Goal: Information Seeking & Learning: Check status

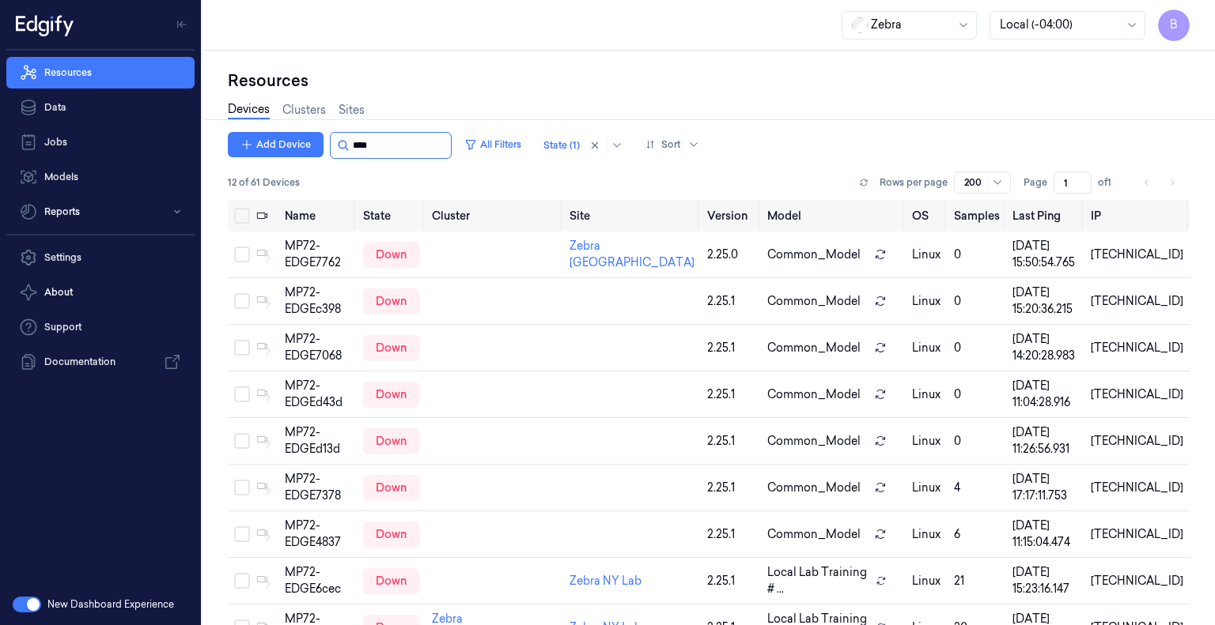
scroll to position [191, 0]
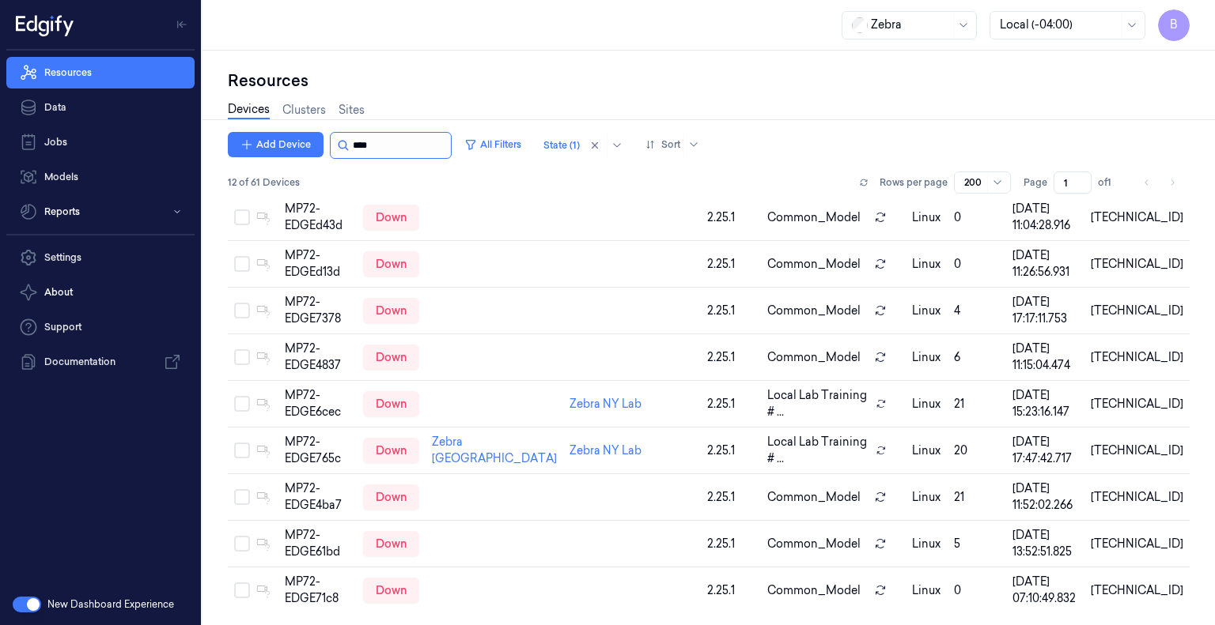
click at [399, 142] on input "string" at bounding box center [400, 145] width 95 height 25
click at [396, 143] on input "string" at bounding box center [400, 145] width 95 height 25
type input "*"
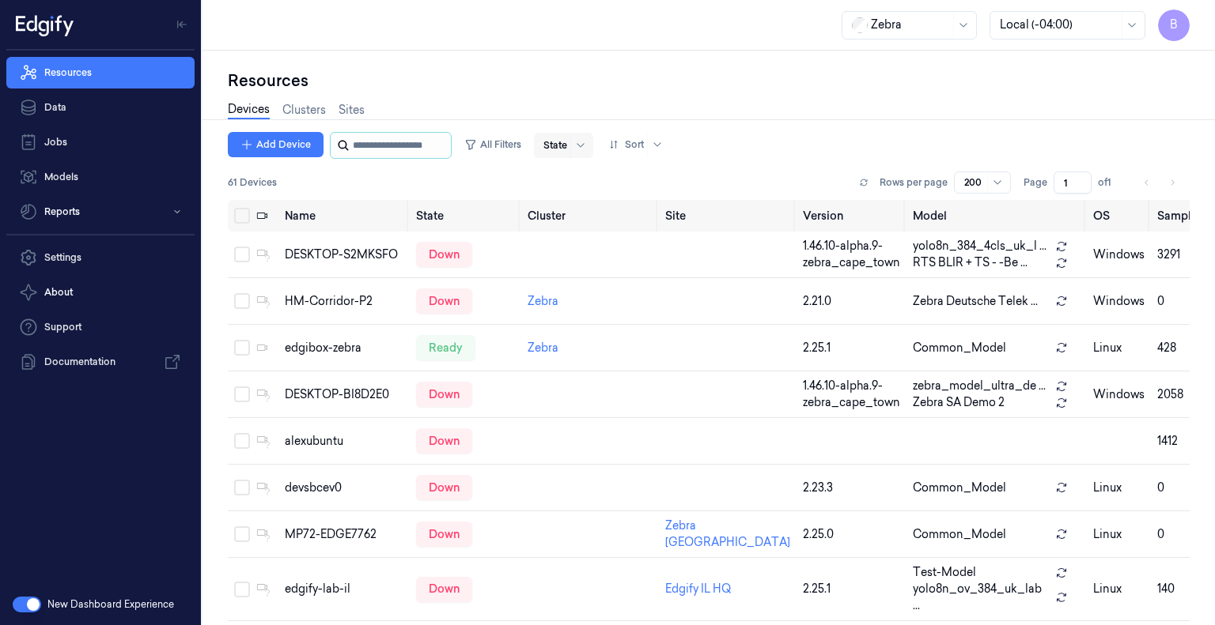
click at [420, 145] on input "string" at bounding box center [400, 145] width 95 height 25
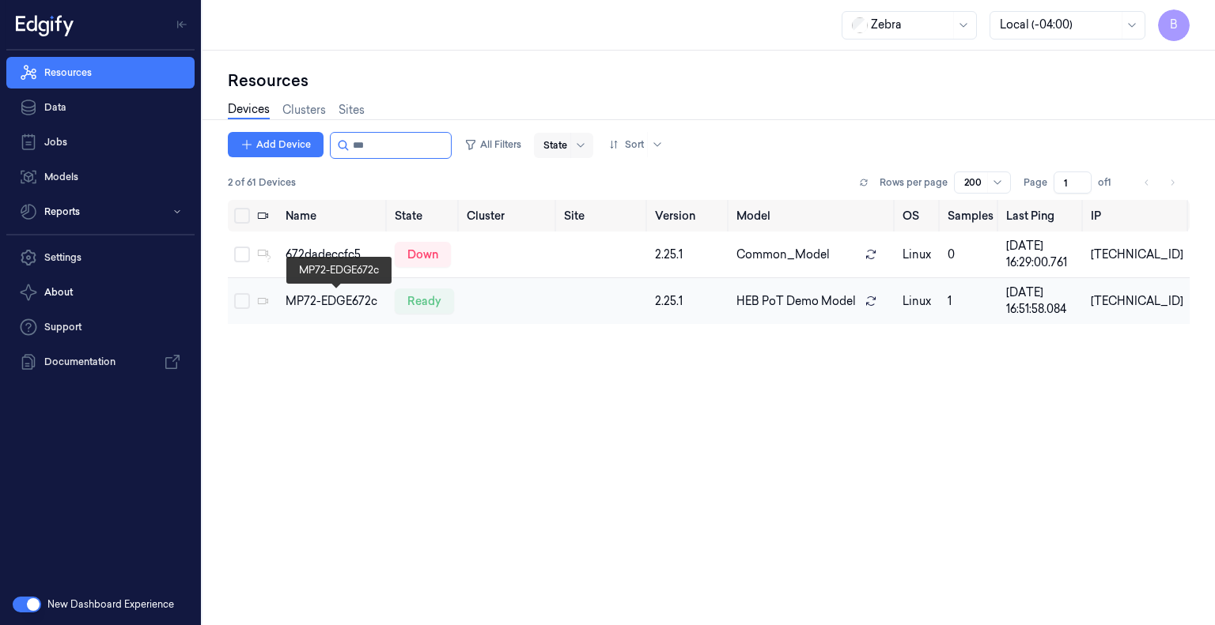
type input "***"
click at [350, 301] on div "MP72-EDGE672c" at bounding box center [333, 301] width 96 height 17
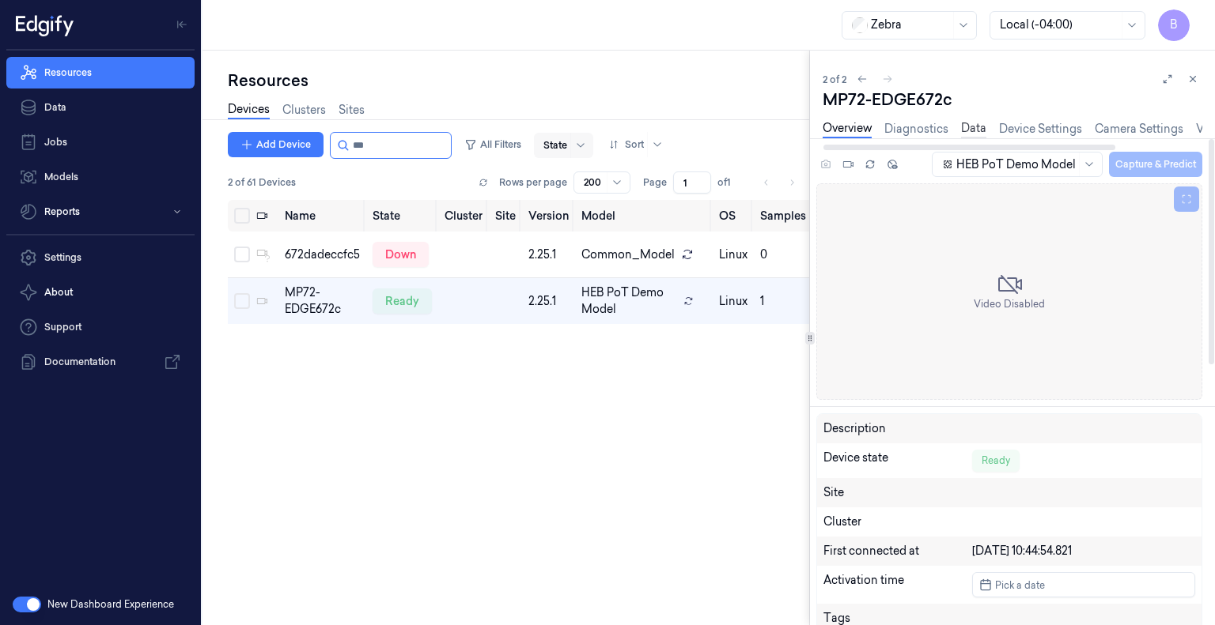
click at [967, 126] on link "Data" at bounding box center [973, 129] width 25 height 18
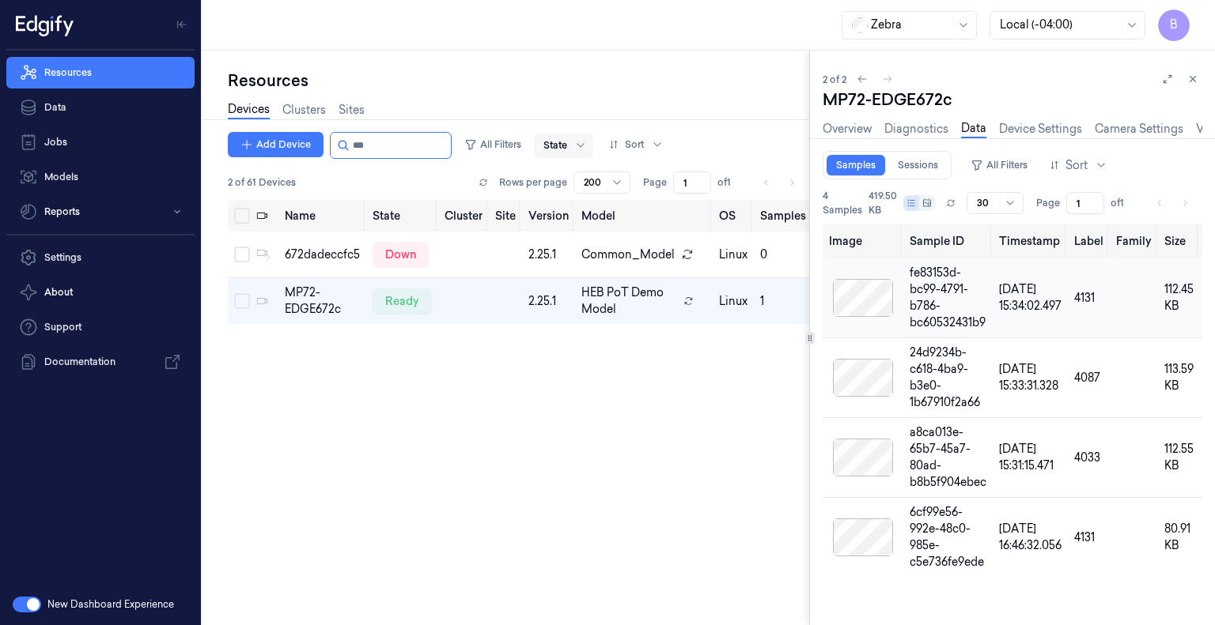
click at [845, 295] on div at bounding box center [862, 298] width 67 height 38
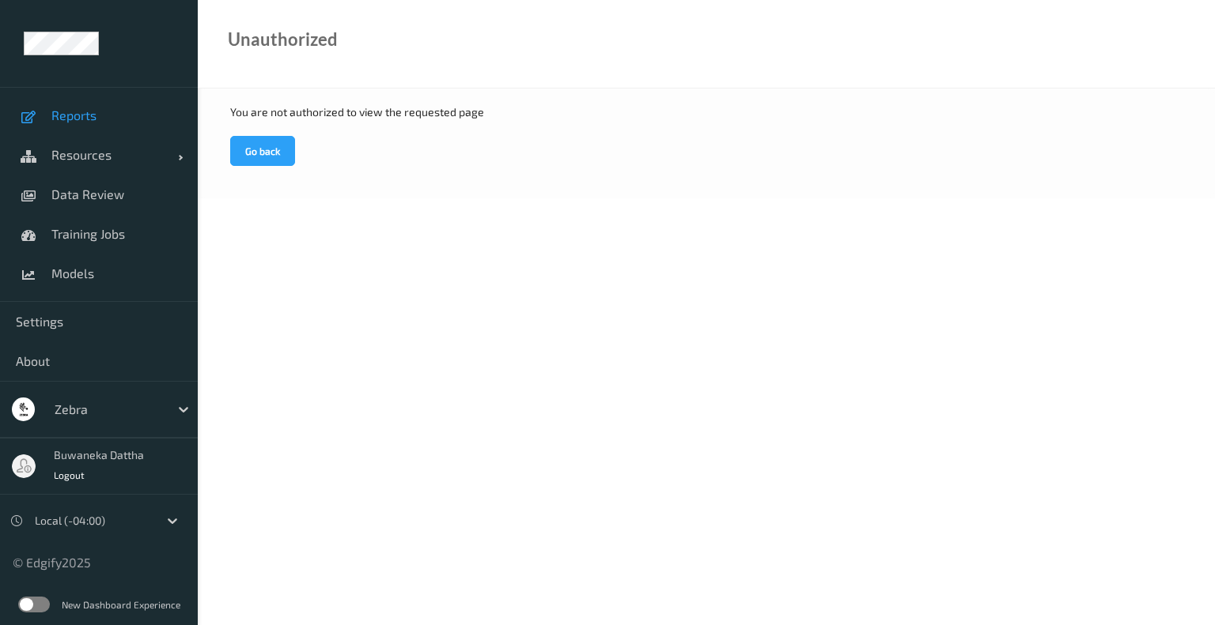
click at [104, 111] on span "Reports" at bounding box center [116, 116] width 130 height 16
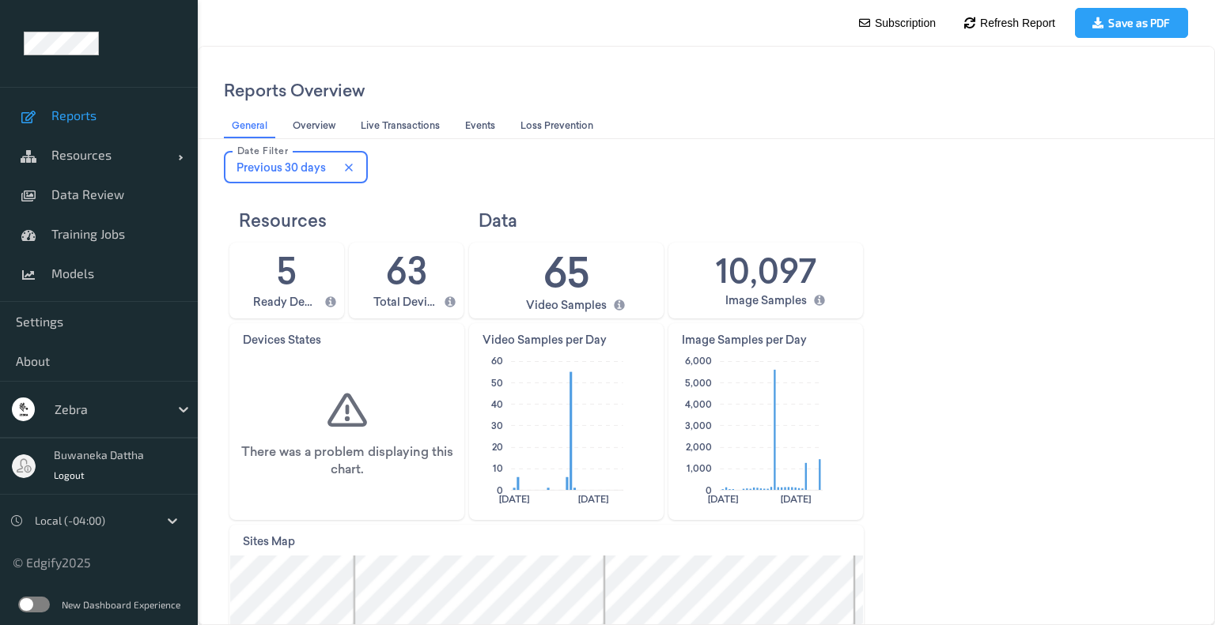
click at [74, 115] on span "Reports" at bounding box center [116, 116] width 130 height 16
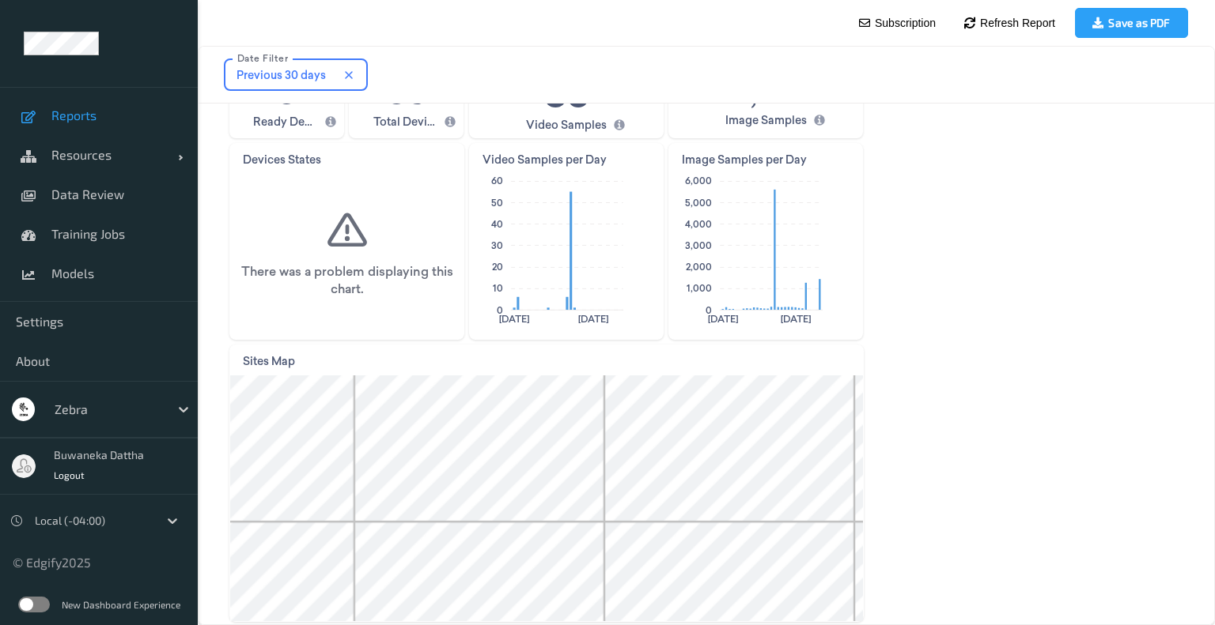
scroll to position [181, 0]
click at [66, 115] on span "Reports" at bounding box center [116, 116] width 130 height 16
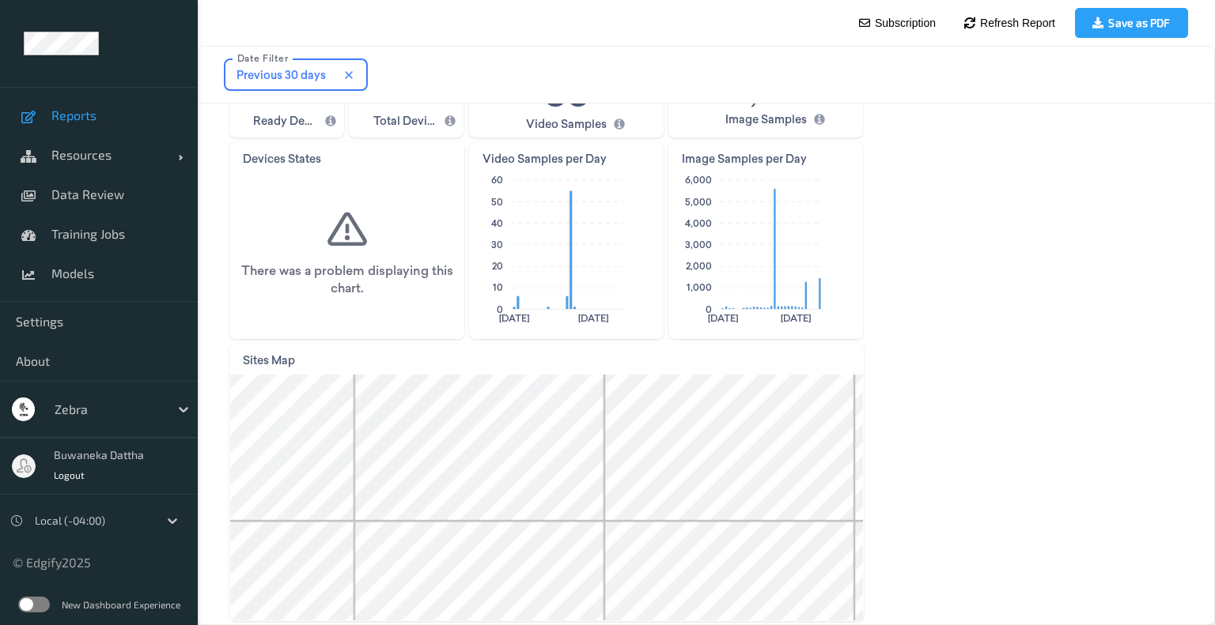
click at [66, 115] on span "Reports" at bounding box center [116, 116] width 130 height 16
click at [349, 74] on icon "close icon" at bounding box center [349, 74] width 8 height 7
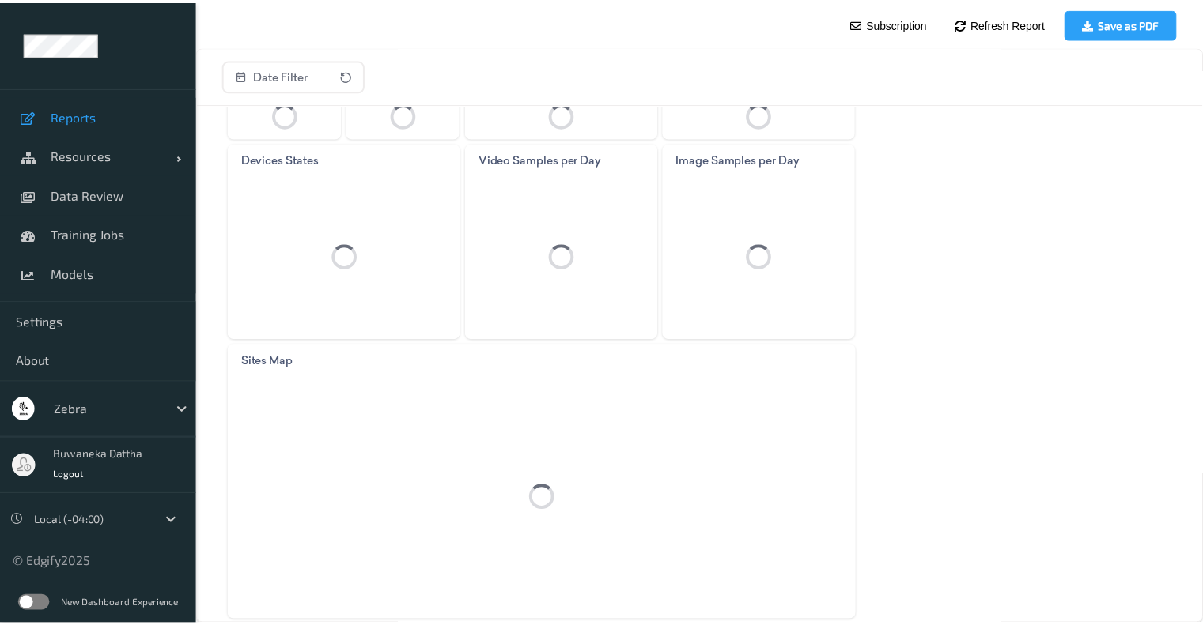
scroll to position [180, 0]
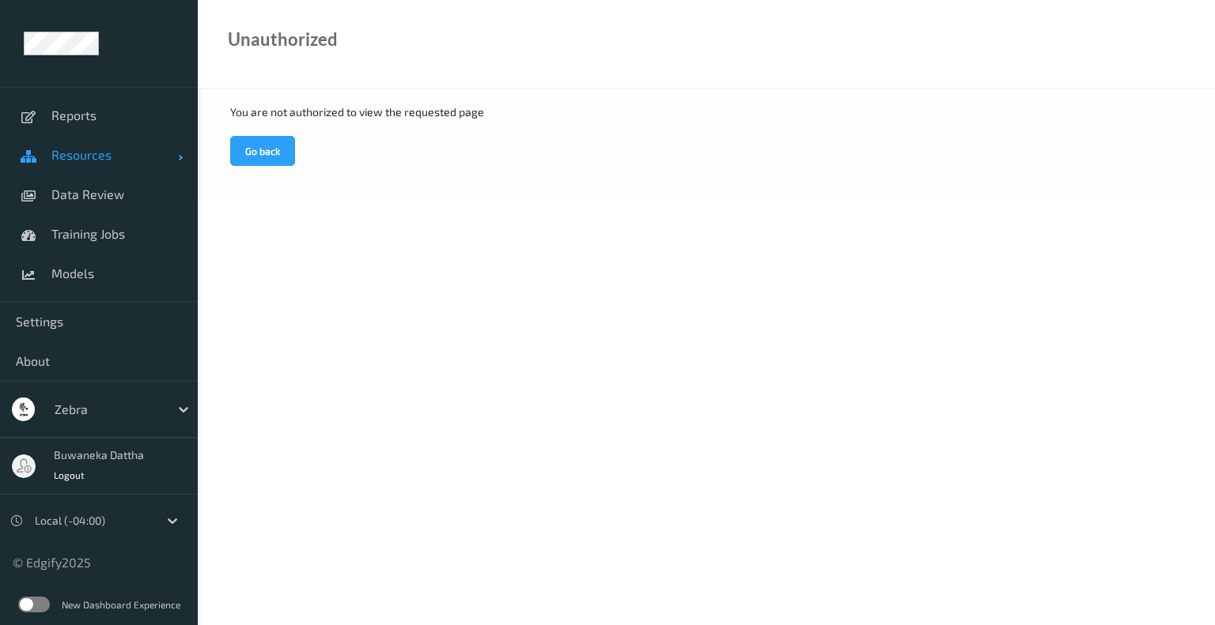
click at [76, 148] on span "Resources" at bounding box center [114, 155] width 127 height 16
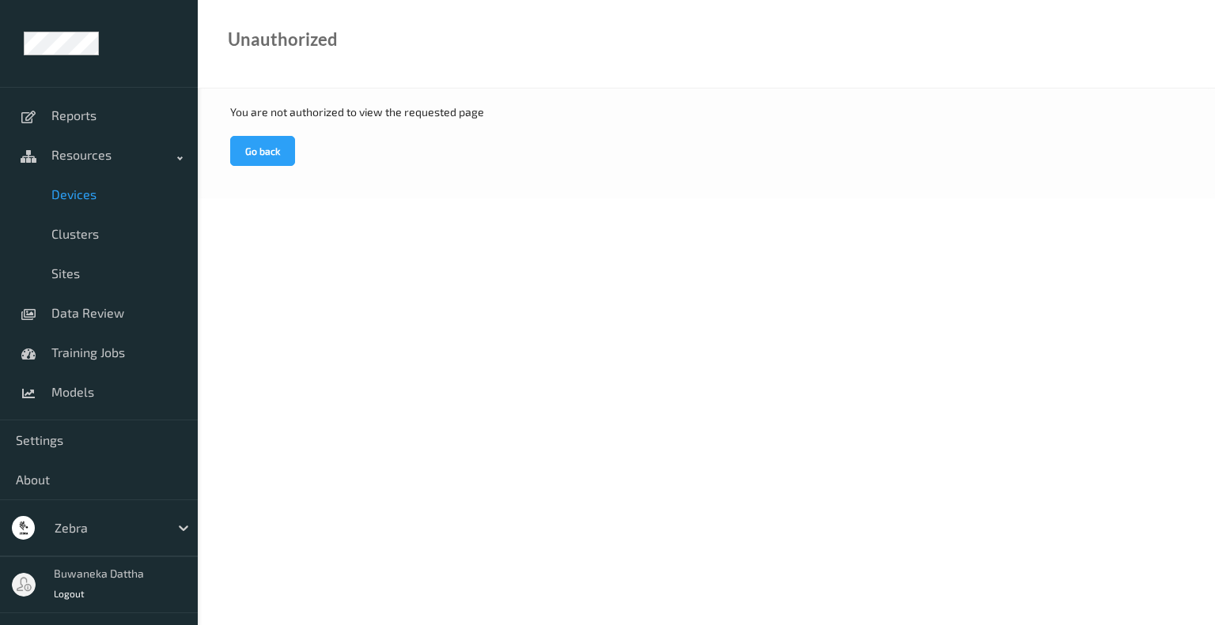
click at [76, 195] on span "Devices" at bounding box center [116, 195] width 130 height 16
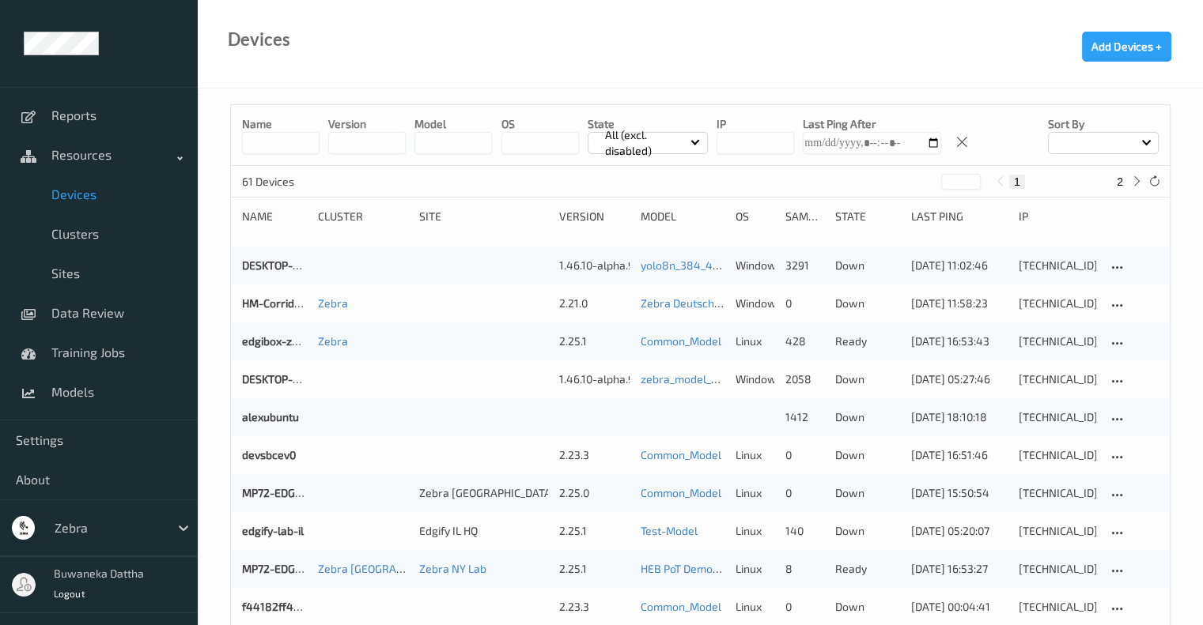
click at [285, 138] on input at bounding box center [280, 143] width 77 height 22
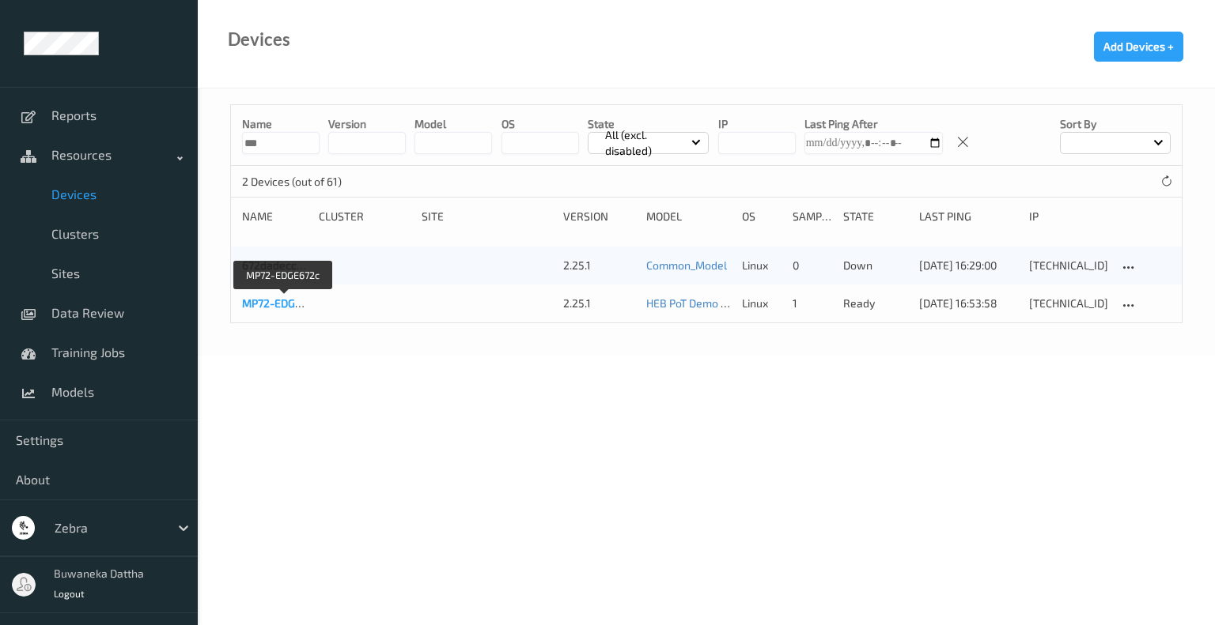
type input "***"
click at [282, 300] on link "MP72-EDGE672c" at bounding box center [283, 303] width 83 height 13
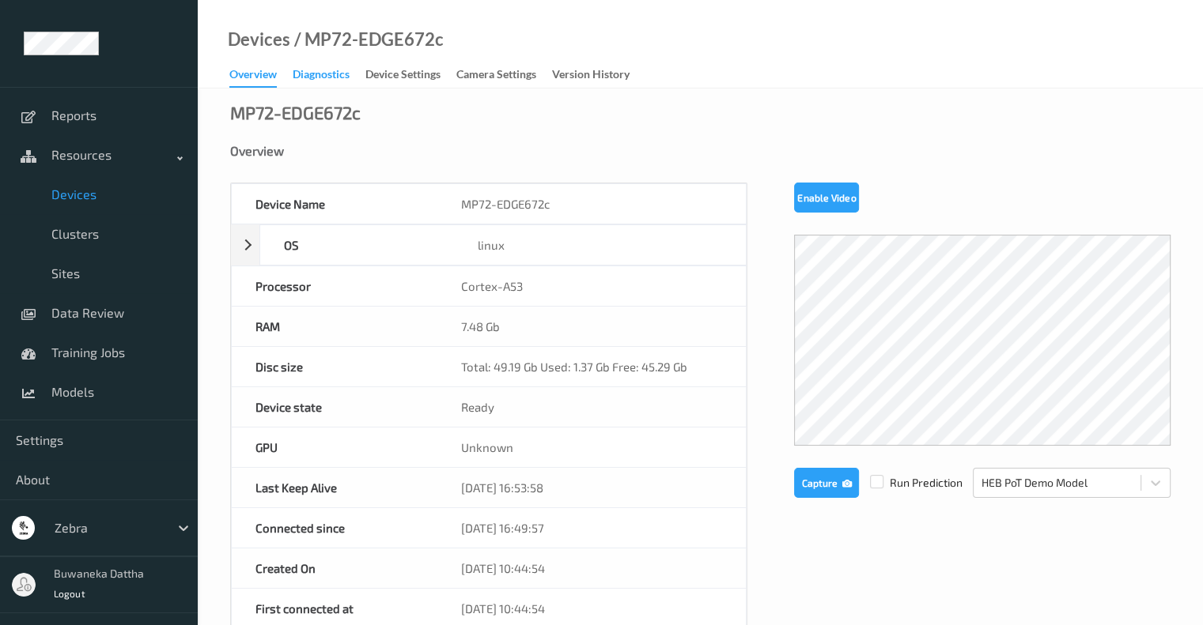
click at [316, 70] on div "Diagnostics" at bounding box center [321, 76] width 57 height 20
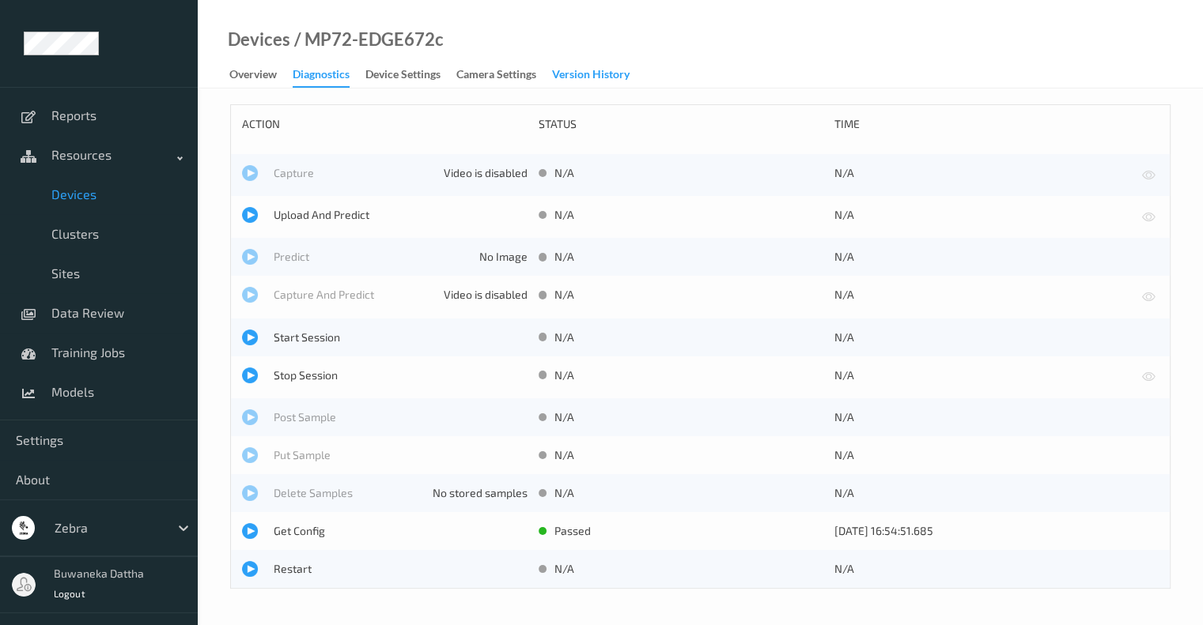
click at [580, 77] on div "Version History" at bounding box center [590, 76] width 77 height 20
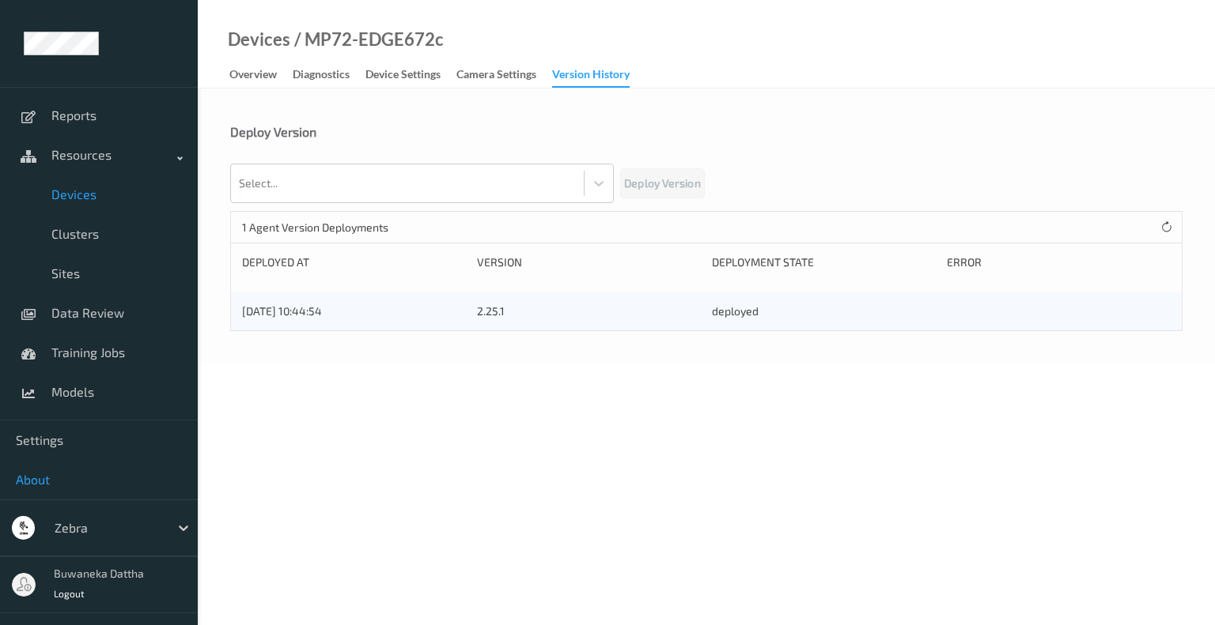
scroll to position [104, 0]
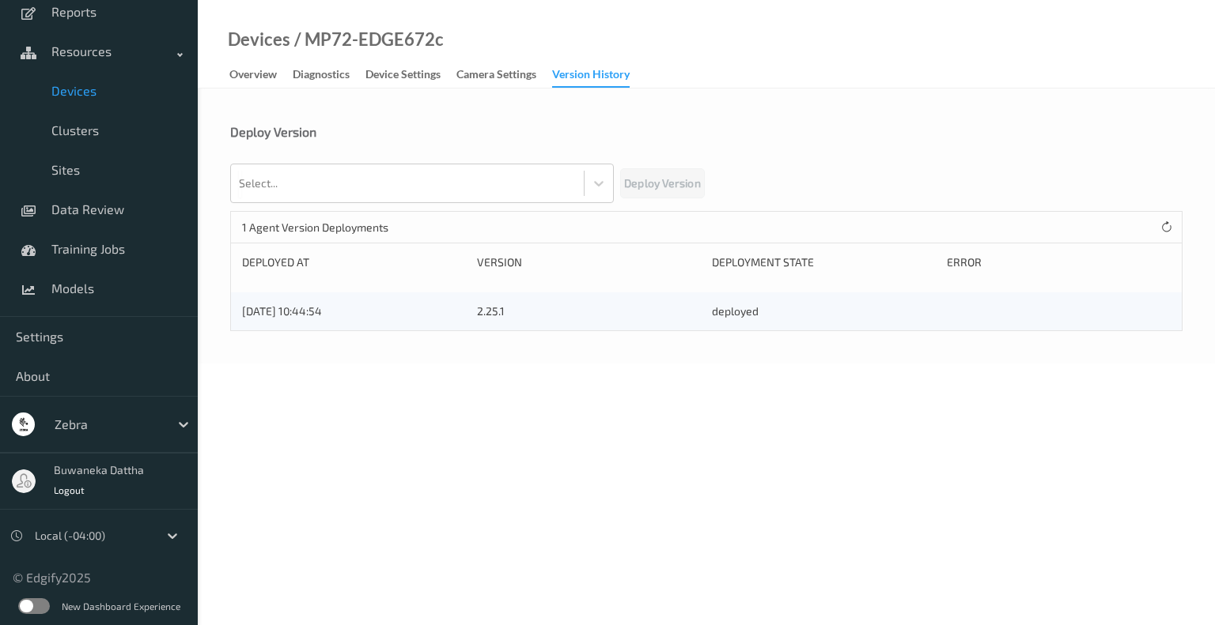
click at [31, 599] on label at bounding box center [34, 607] width 32 height 16
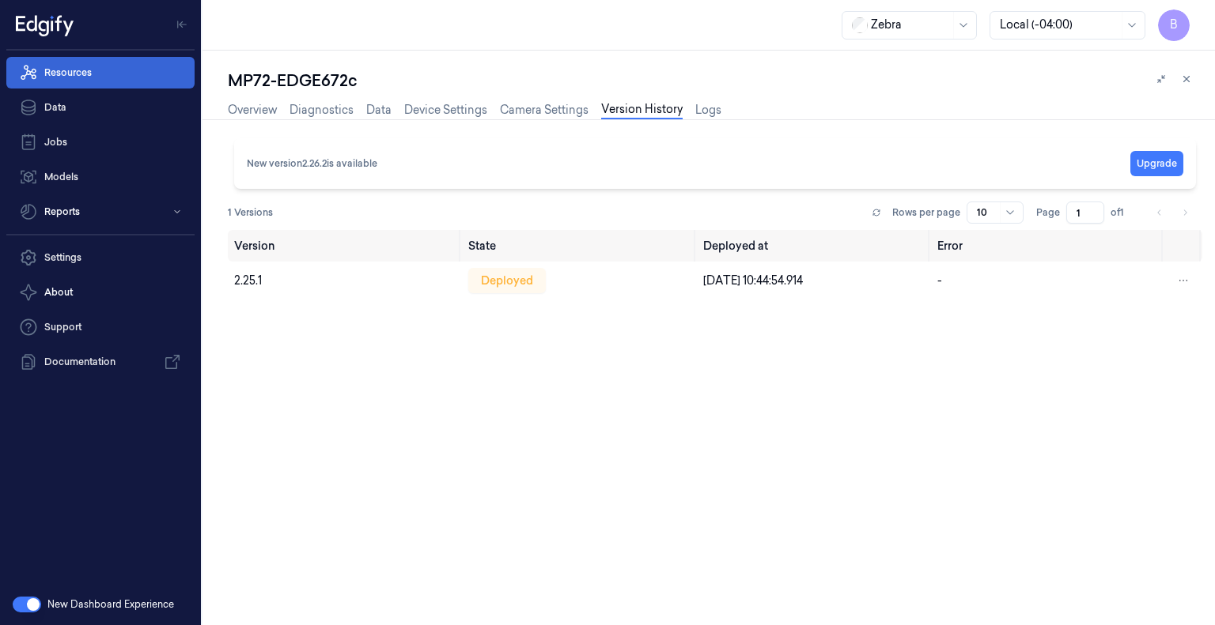
click at [60, 62] on link "Resources" at bounding box center [100, 73] width 188 height 32
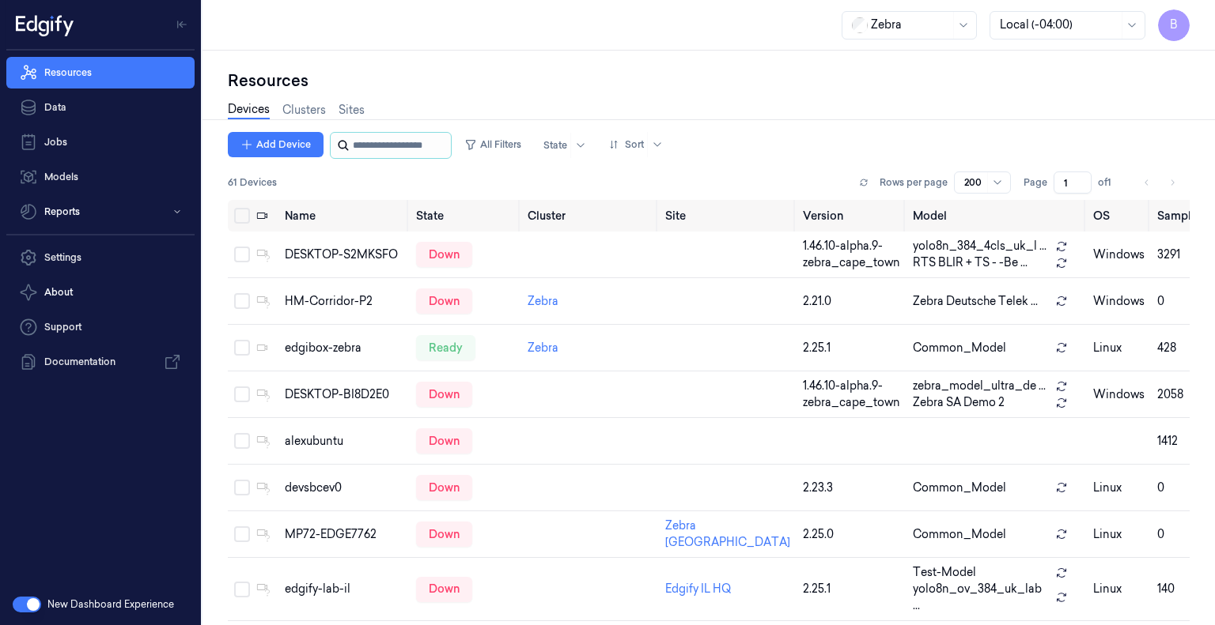
click at [370, 145] on input "string" at bounding box center [400, 145] width 95 height 25
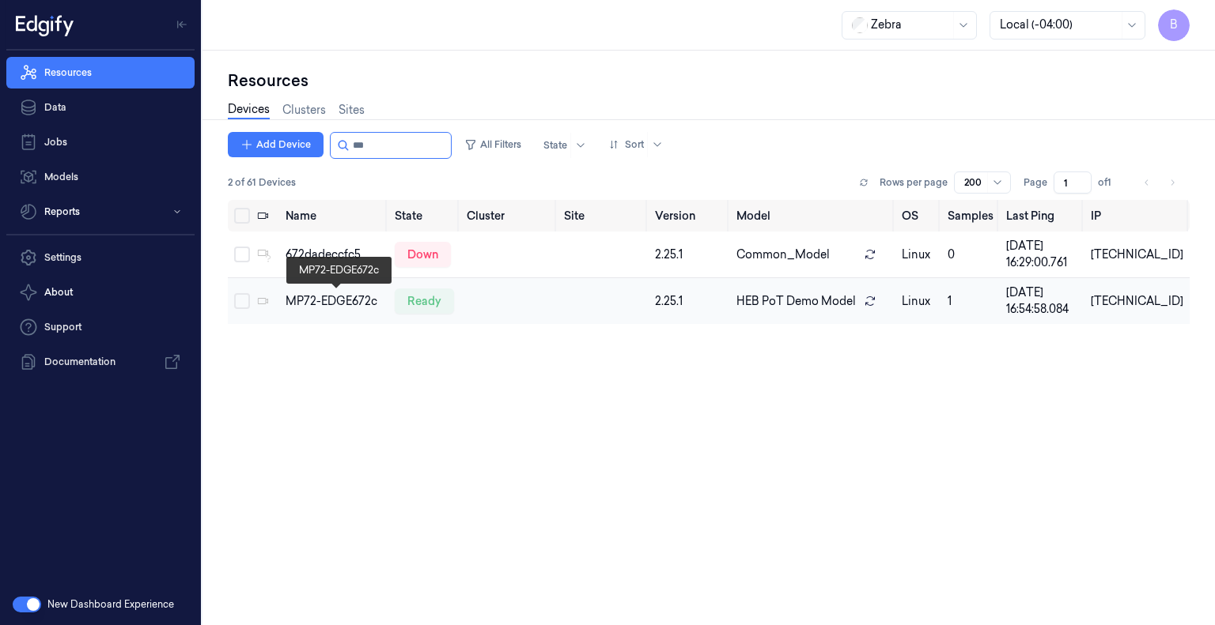
type input "***"
click at [329, 293] on div "MP72-EDGE672c" at bounding box center [333, 301] width 96 height 17
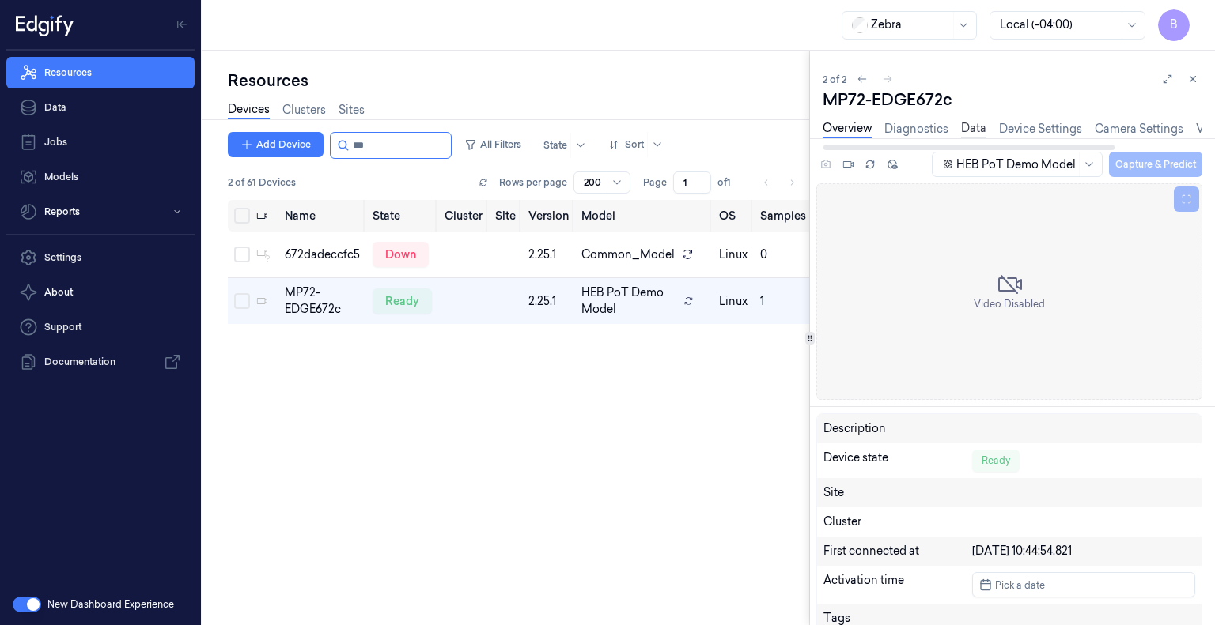
click at [971, 125] on link "Data" at bounding box center [973, 129] width 25 height 18
